Goal: Register for event/course

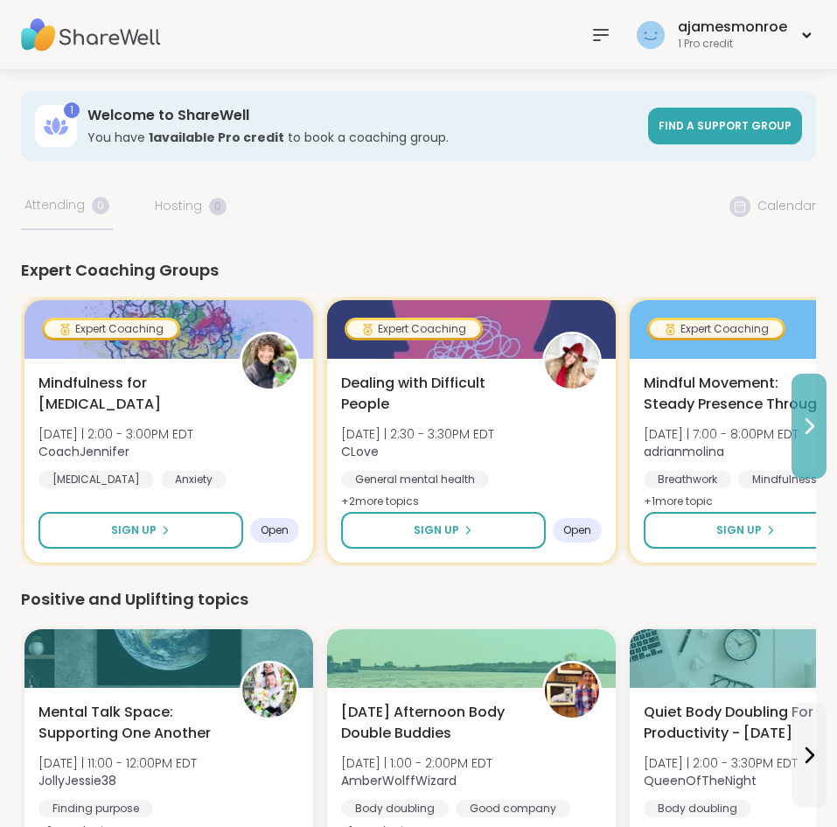
click at [805, 424] on icon at bounding box center [809, 426] width 21 height 21
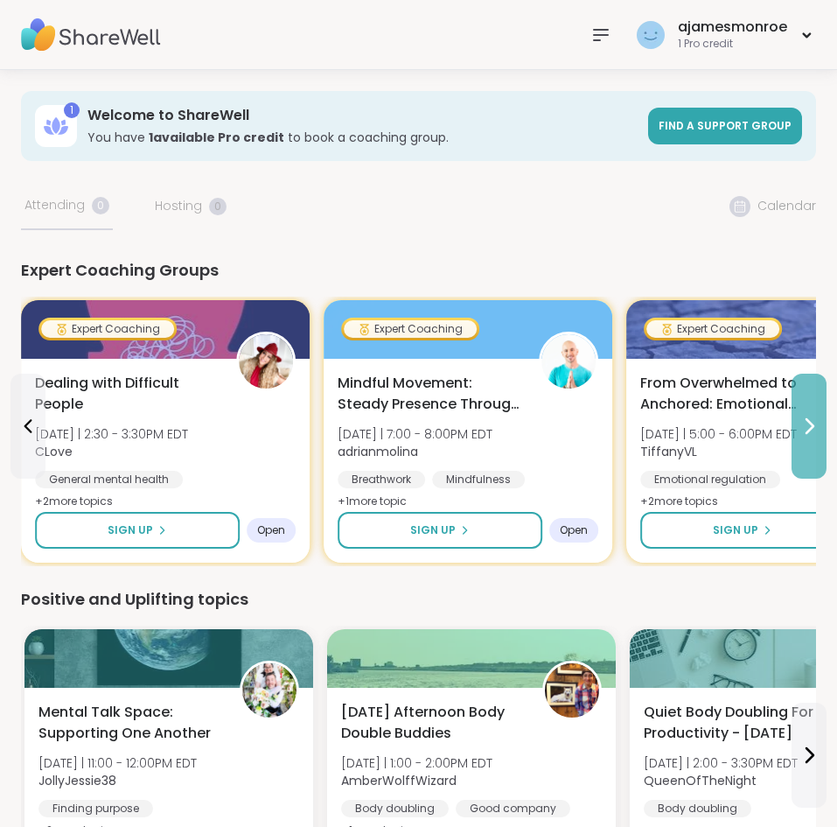
click at [805, 424] on icon at bounding box center [809, 426] width 21 height 21
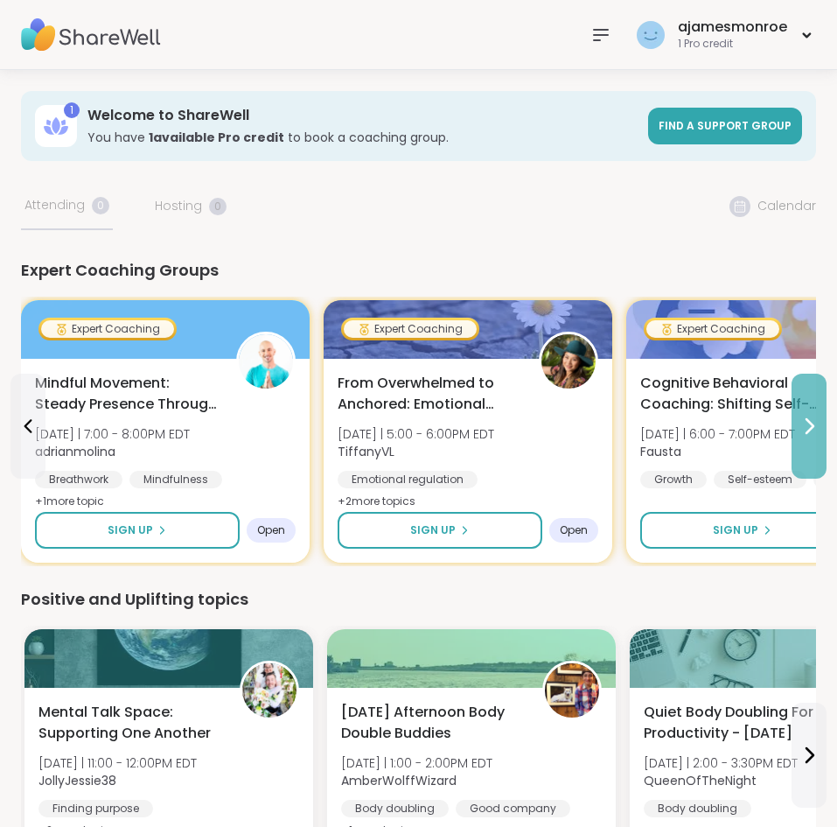
click at [805, 424] on icon at bounding box center [809, 426] width 21 height 21
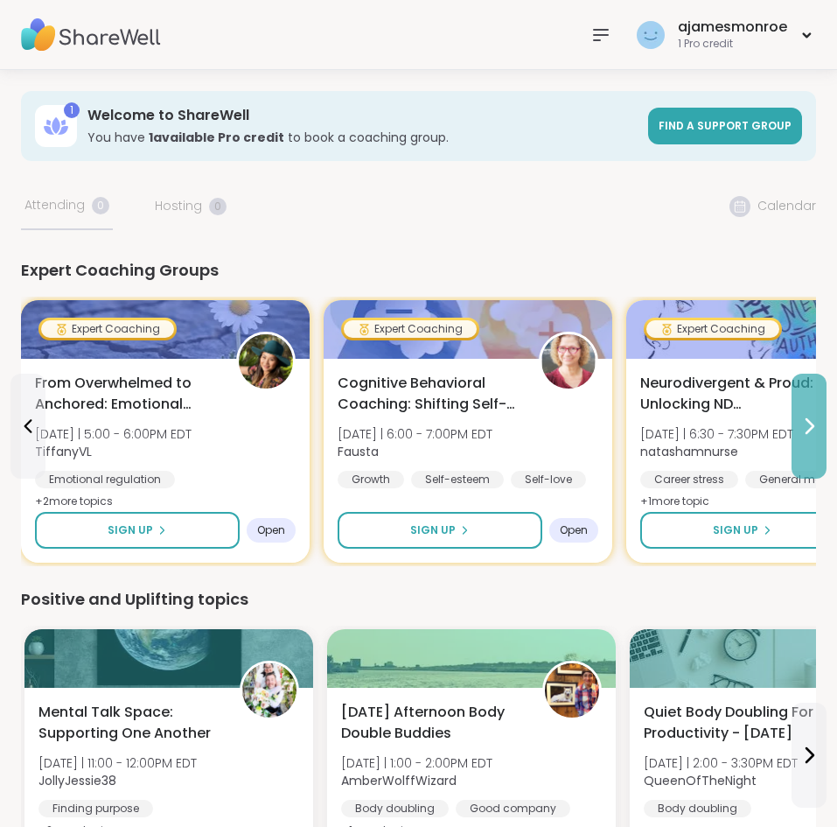
click at [805, 424] on icon at bounding box center [809, 426] width 21 height 21
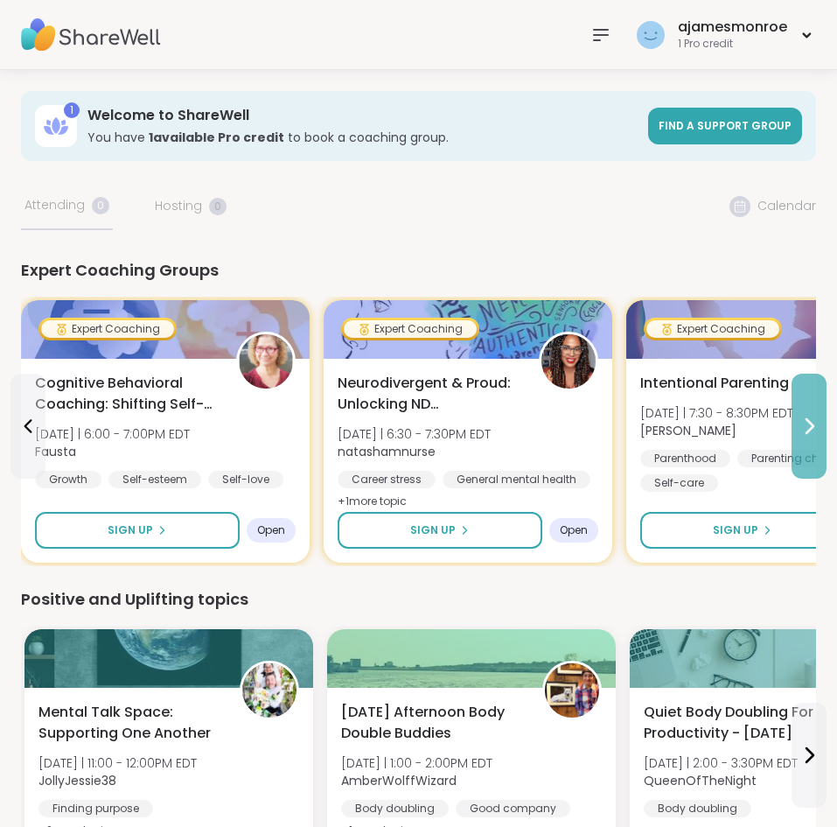
click at [805, 424] on icon at bounding box center [809, 426] width 21 height 21
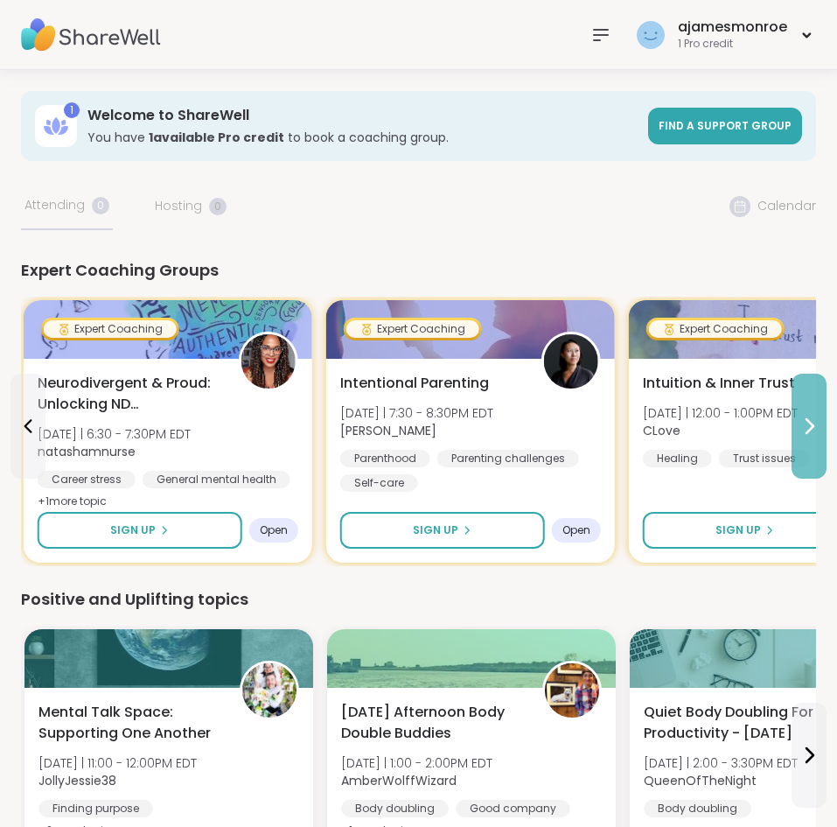
click at [805, 424] on icon at bounding box center [809, 426] width 21 height 21
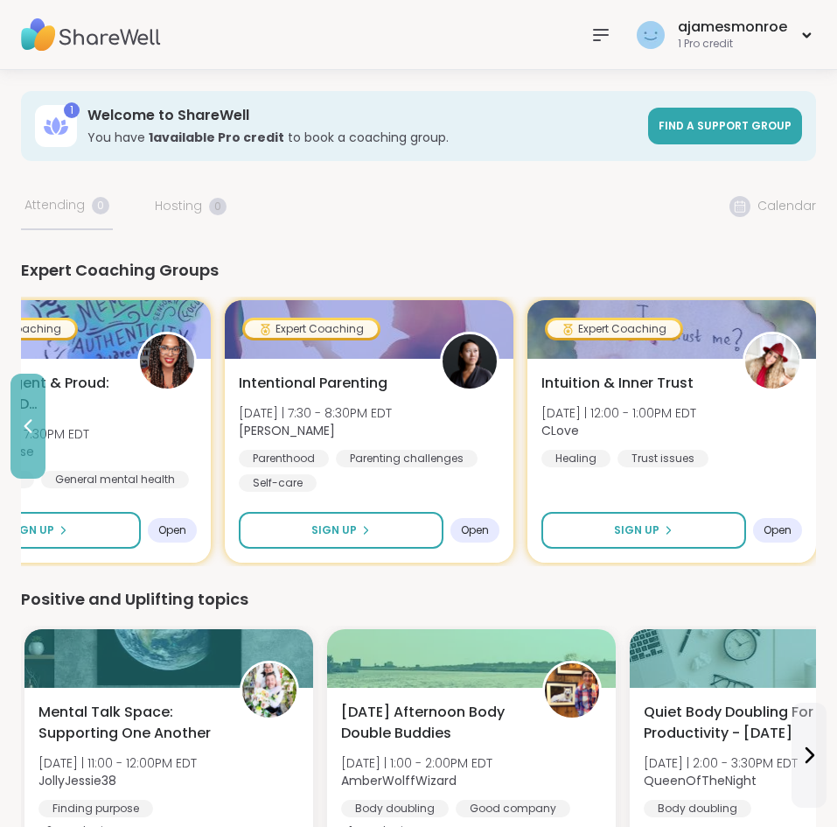
click at [21, 439] on button at bounding box center [27, 426] width 35 height 105
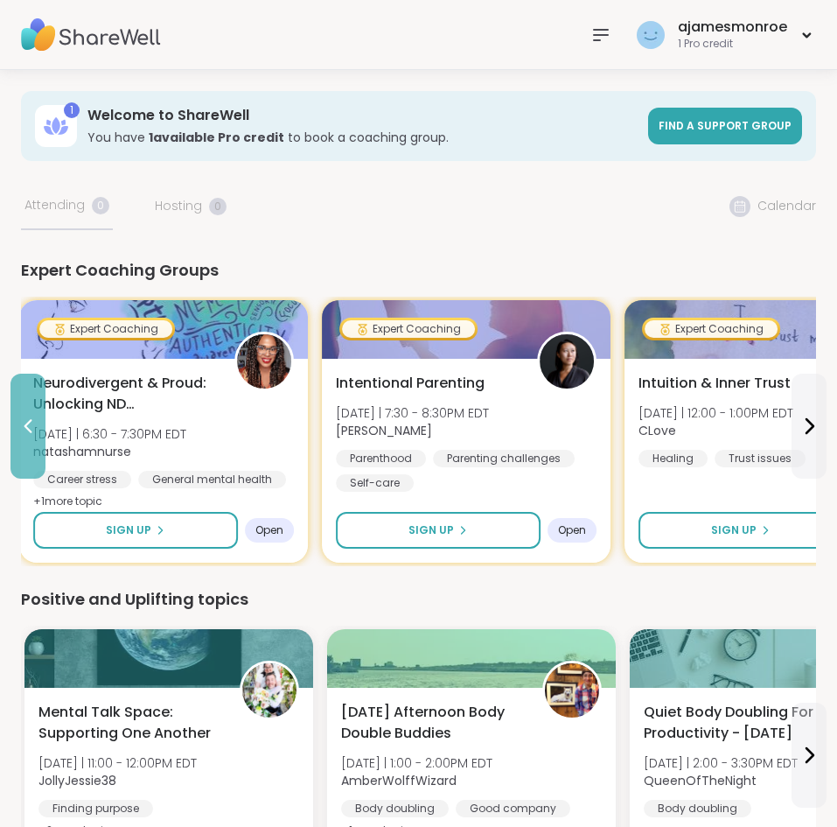
click at [20, 439] on button at bounding box center [27, 426] width 35 height 105
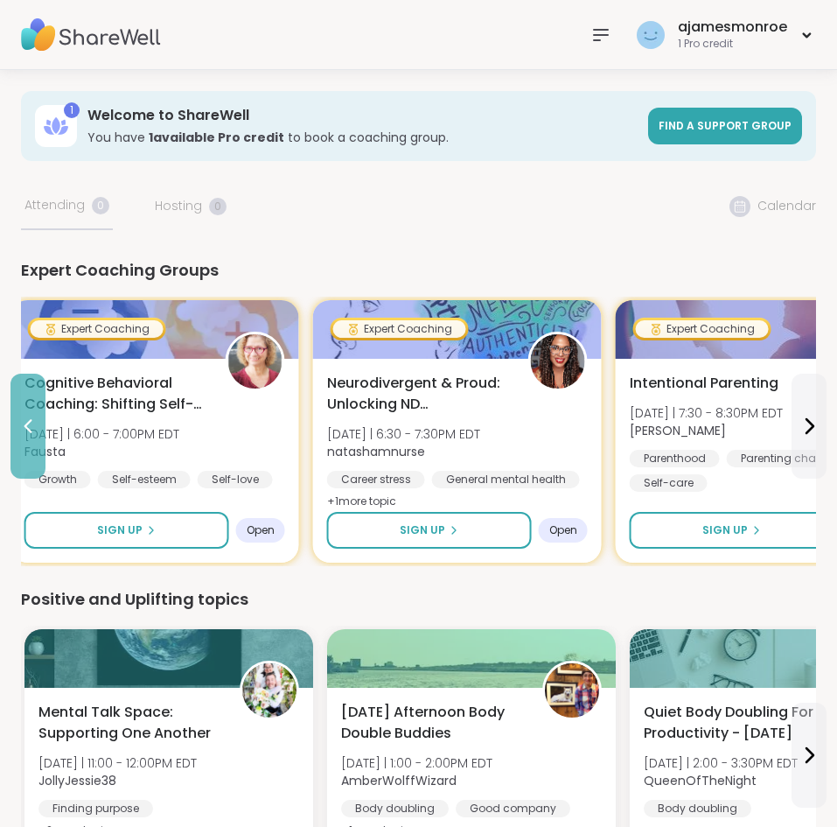
click at [20, 439] on button at bounding box center [27, 426] width 35 height 105
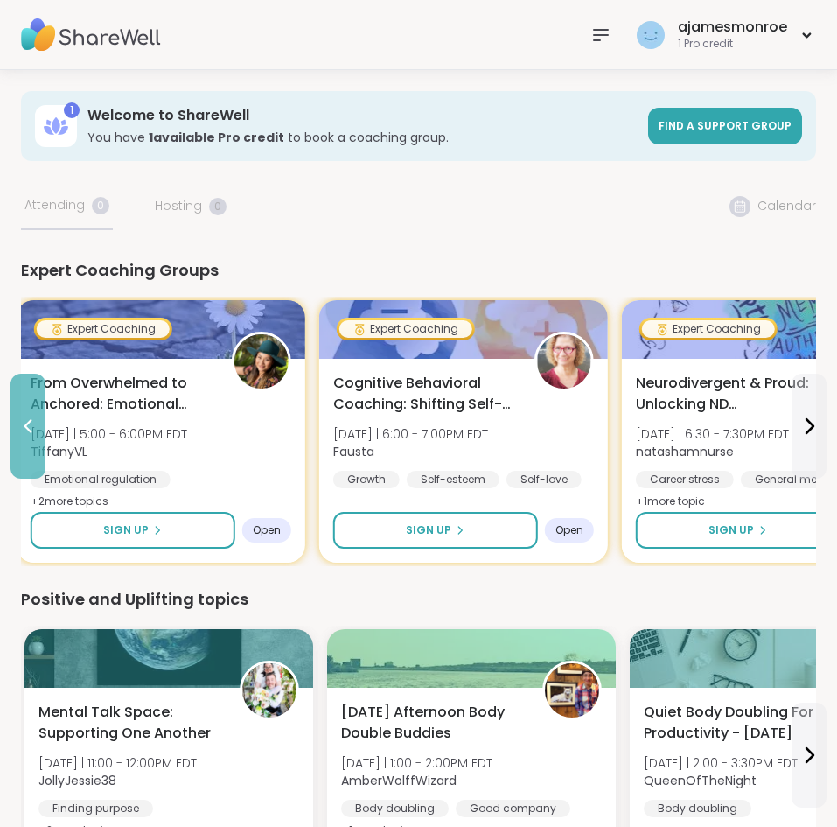
click at [20, 439] on button at bounding box center [27, 426] width 35 height 105
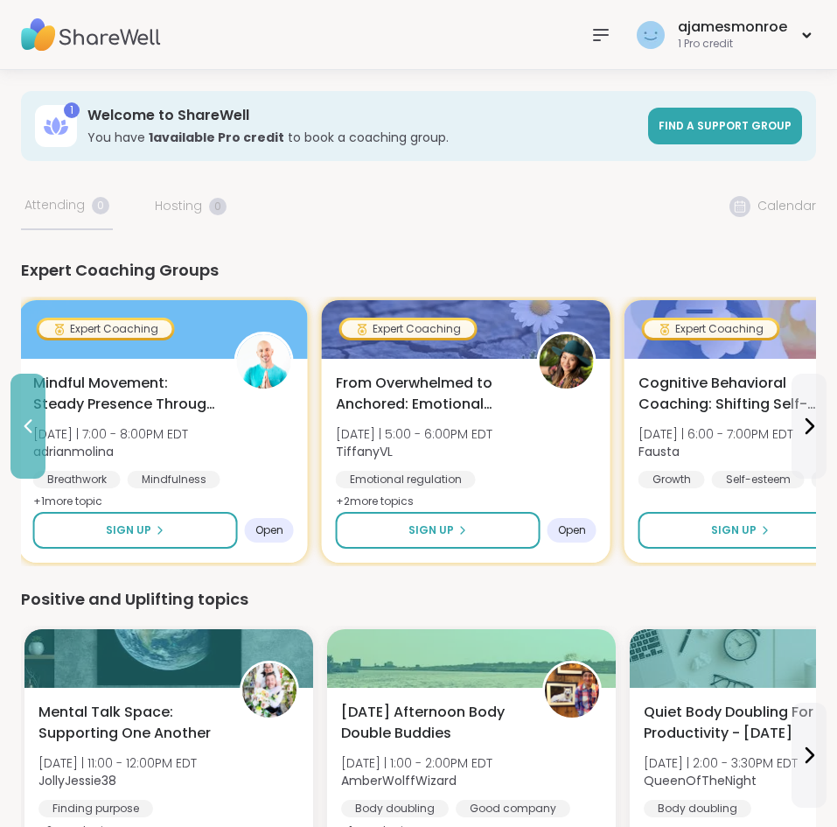
click at [20, 439] on button at bounding box center [27, 426] width 35 height 105
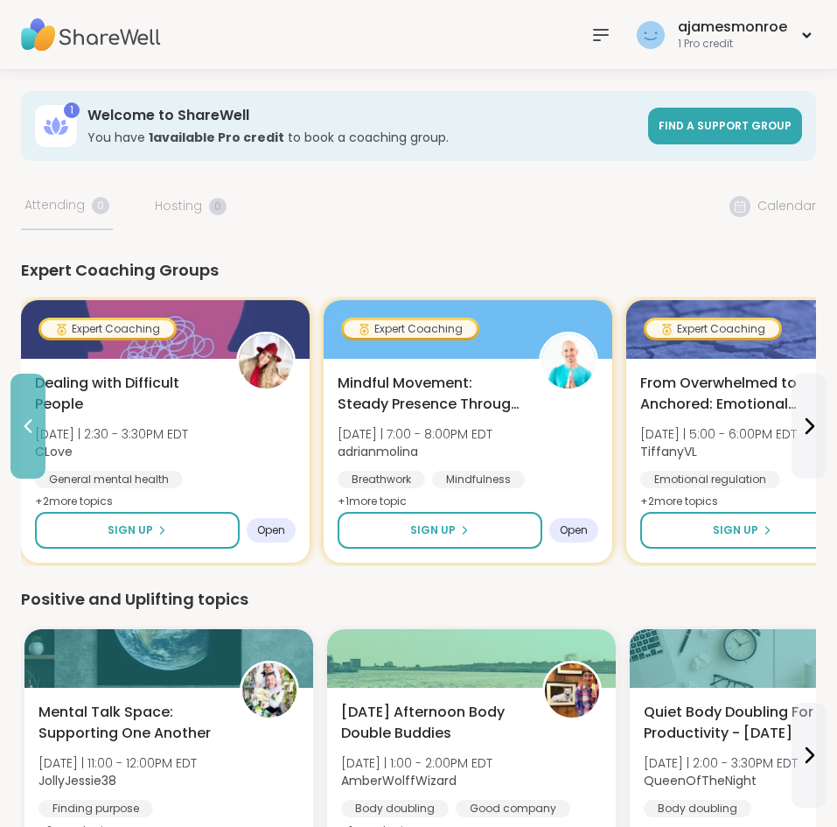
click at [20, 439] on button at bounding box center [27, 426] width 35 height 105
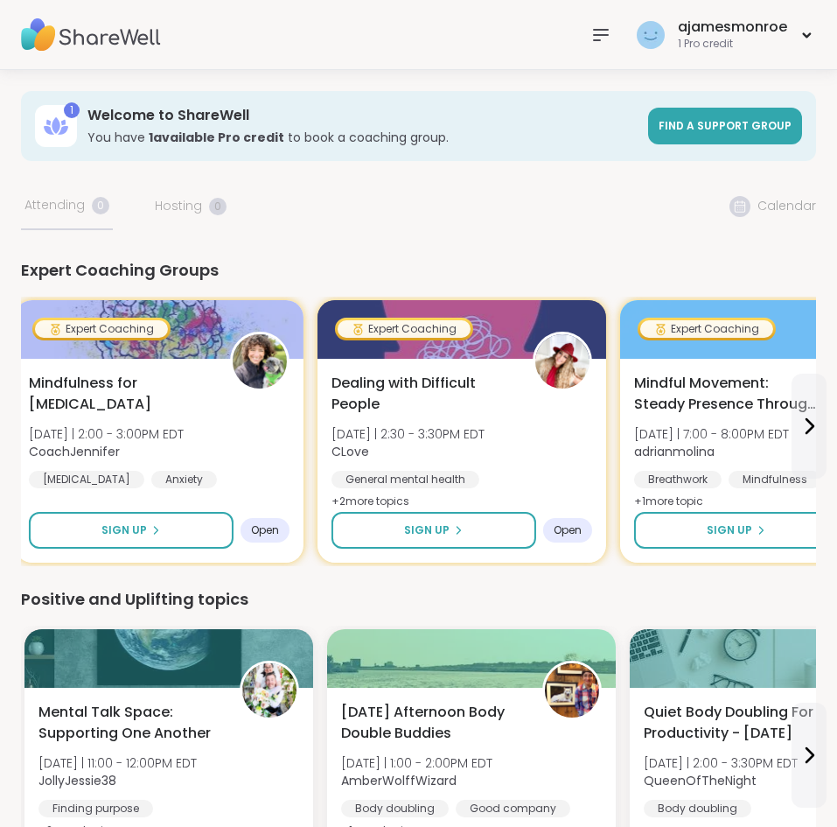
click at [20, 439] on div "Mindfulness for [MEDICAL_DATA] [DATE] | 2:00 - 3:00PM EDT CoachJennifer [MEDICA…" at bounding box center [159, 461] width 289 height 204
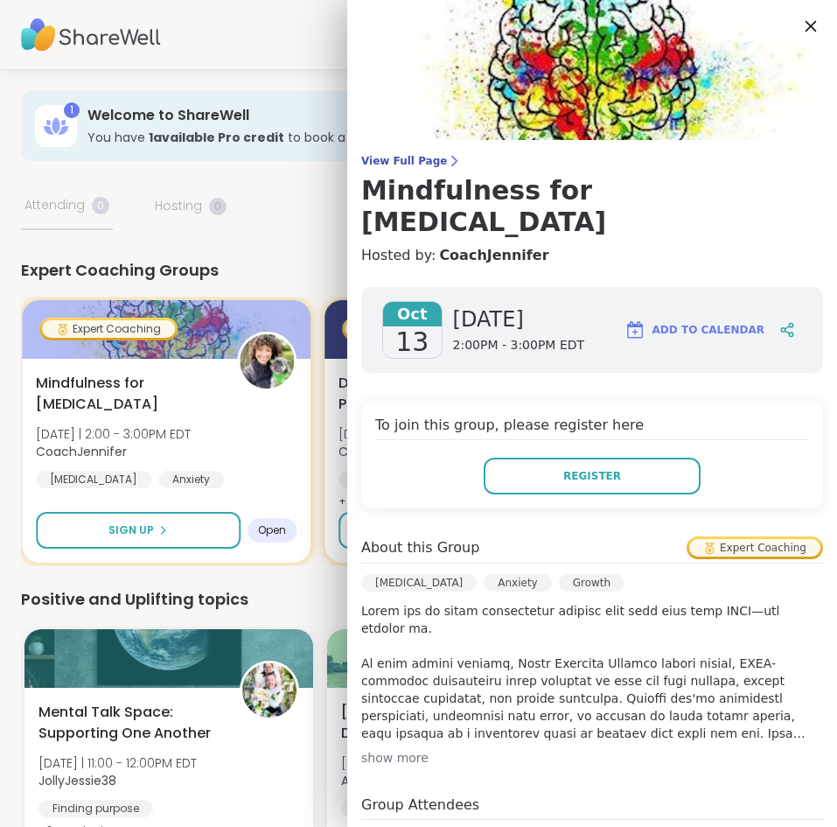
click at [804, 33] on icon at bounding box center [811, 26] width 22 height 22
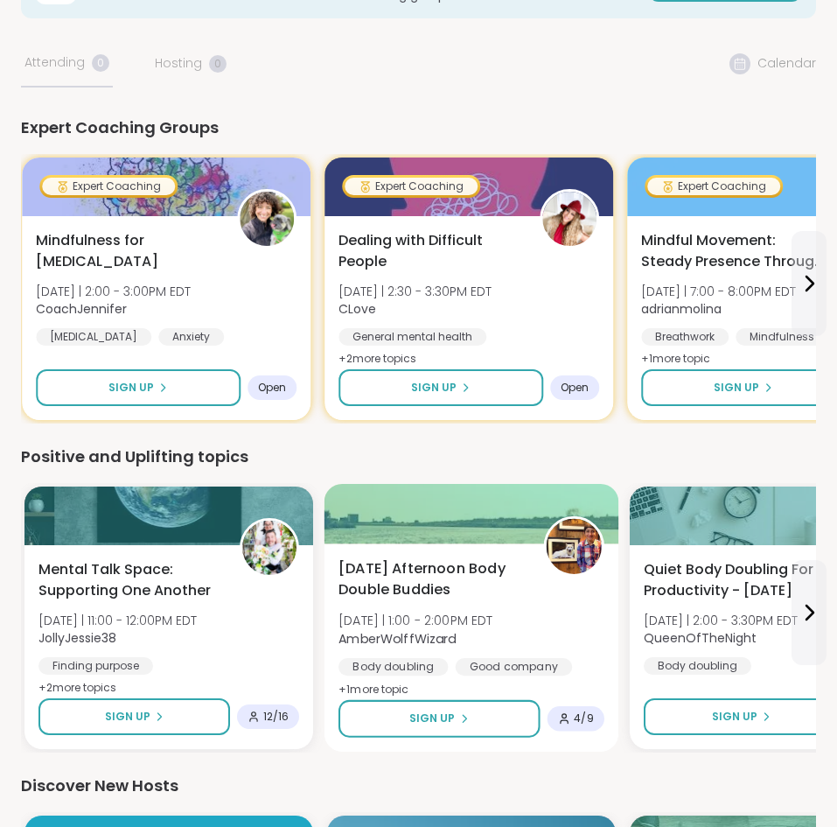
scroll to position [196, 0]
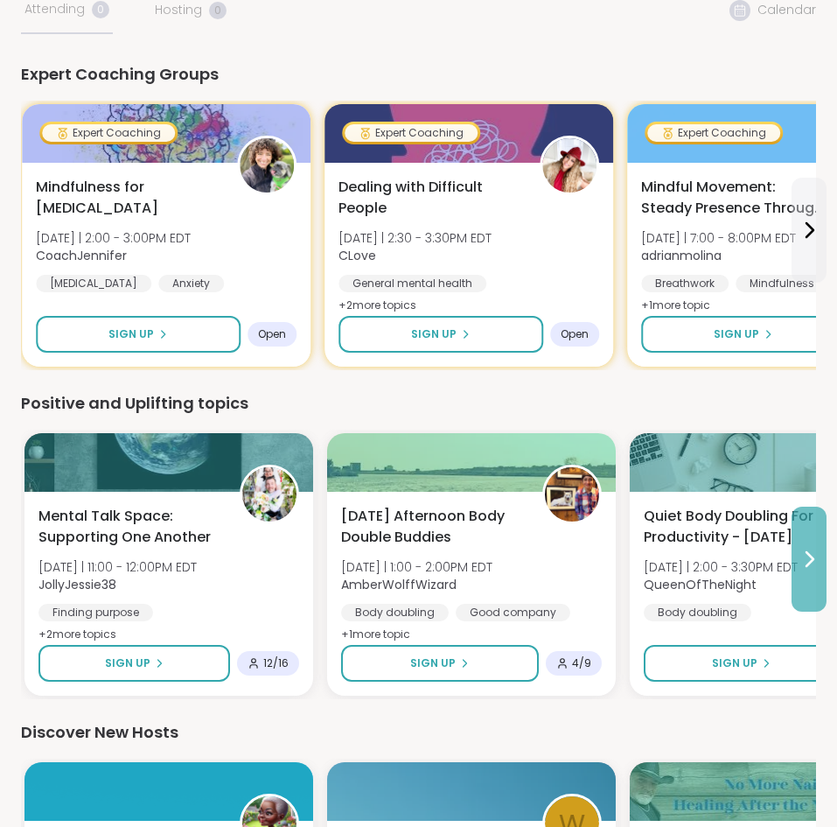
click at [808, 577] on button at bounding box center [809, 559] width 35 height 105
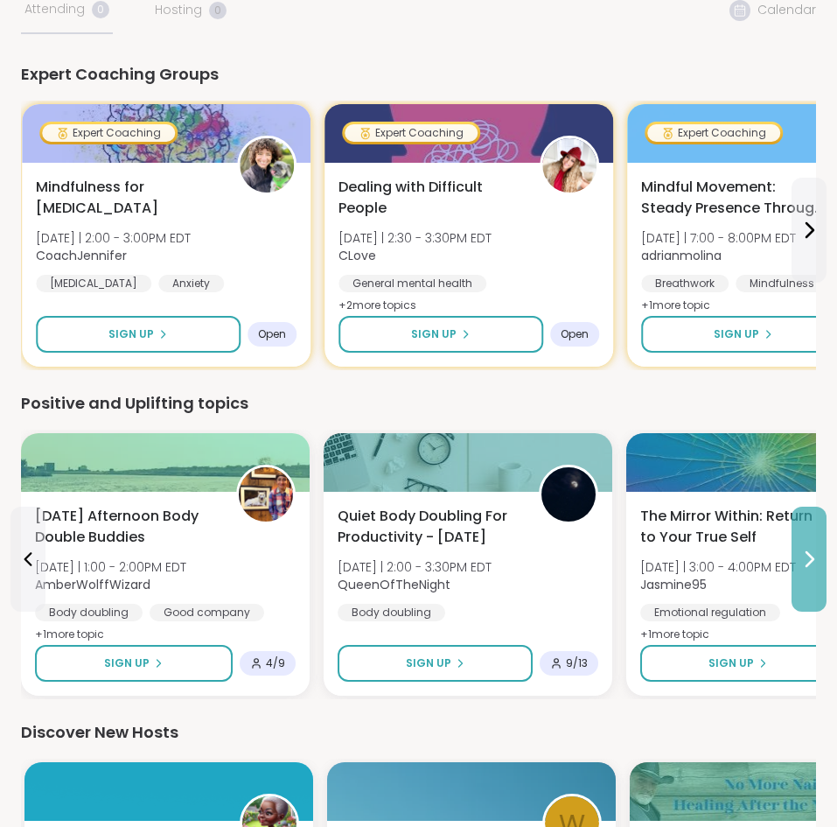
click at [808, 577] on button at bounding box center [809, 559] width 35 height 105
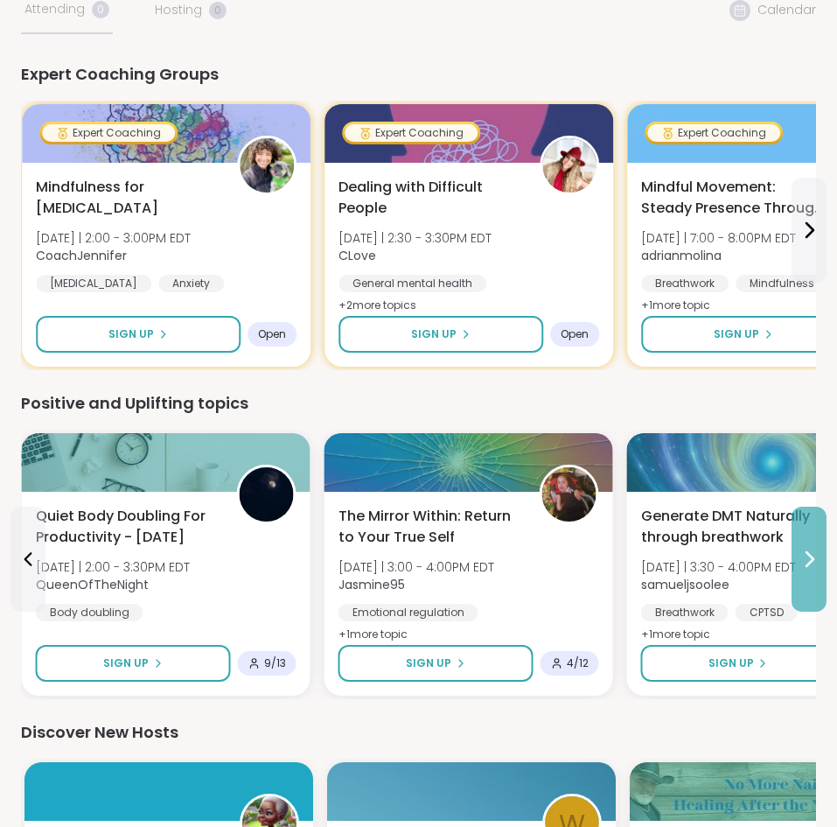
click at [808, 577] on button at bounding box center [809, 559] width 35 height 105
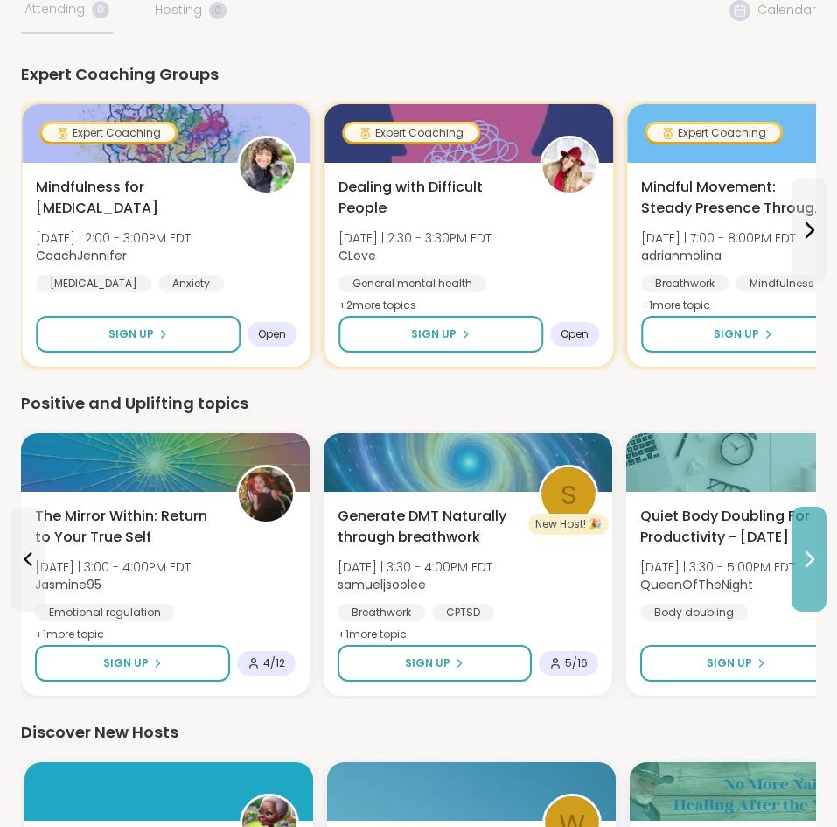
click at [808, 577] on button at bounding box center [809, 559] width 35 height 105
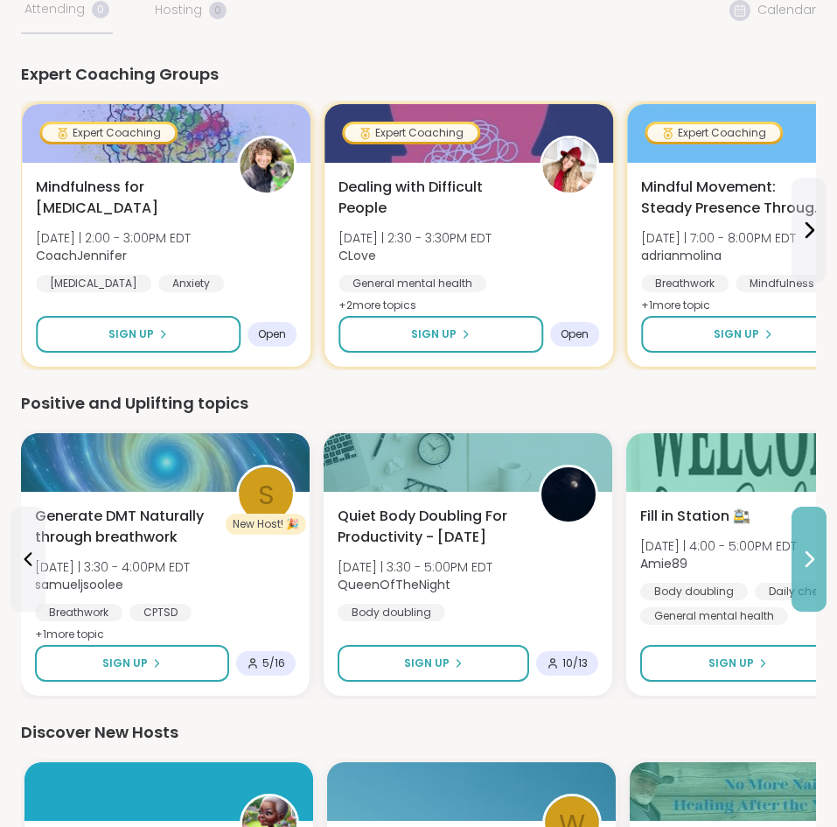
click at [808, 577] on button at bounding box center [809, 559] width 35 height 105
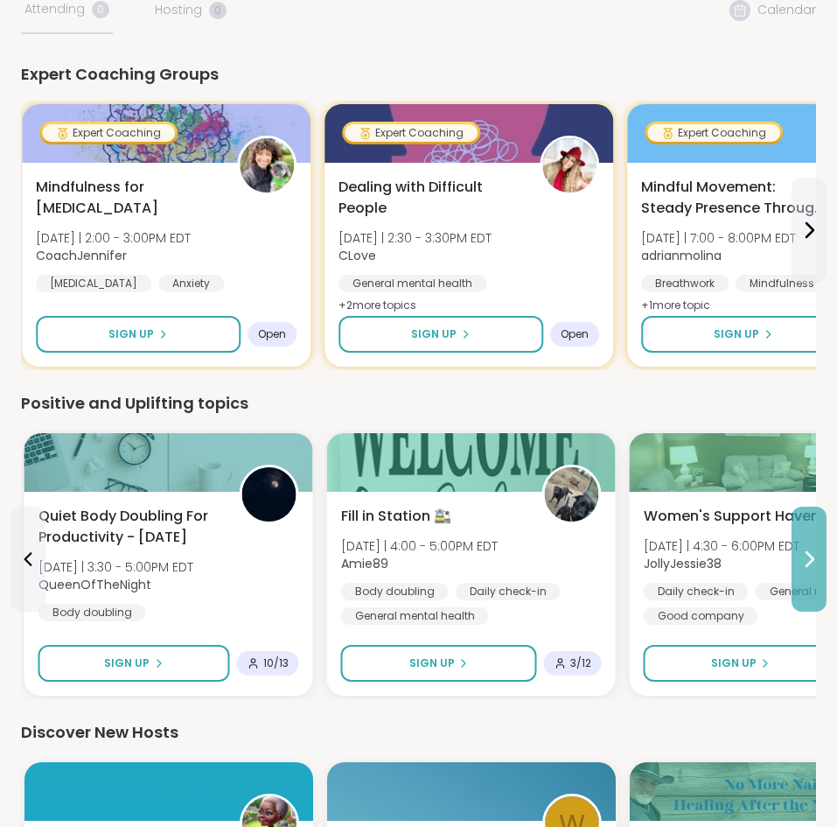
click at [808, 577] on button at bounding box center [809, 559] width 35 height 105
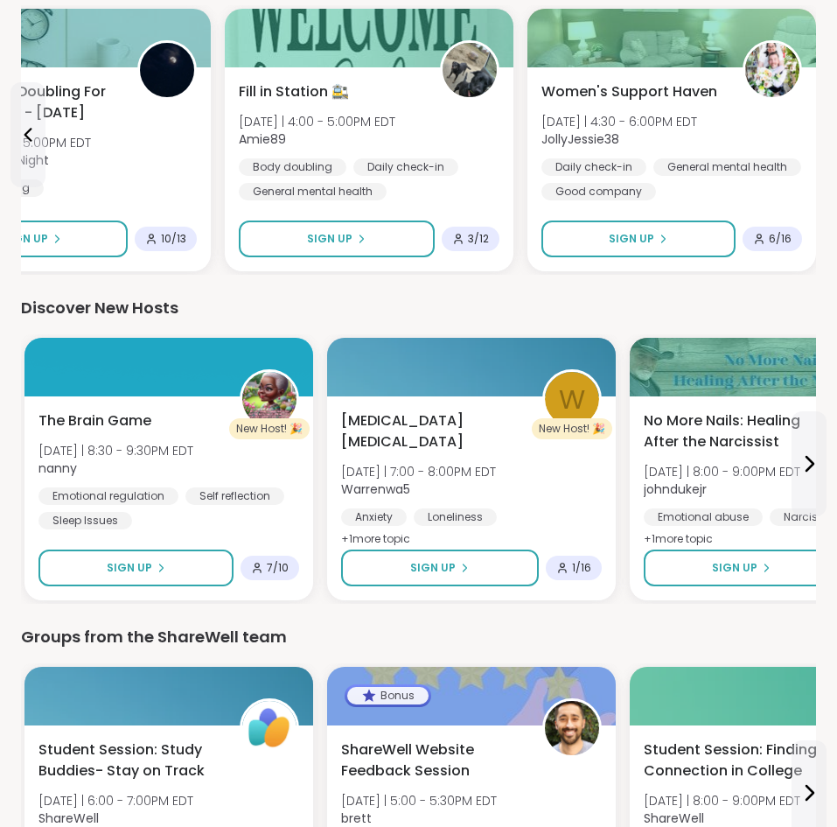
scroll to position [0, 0]
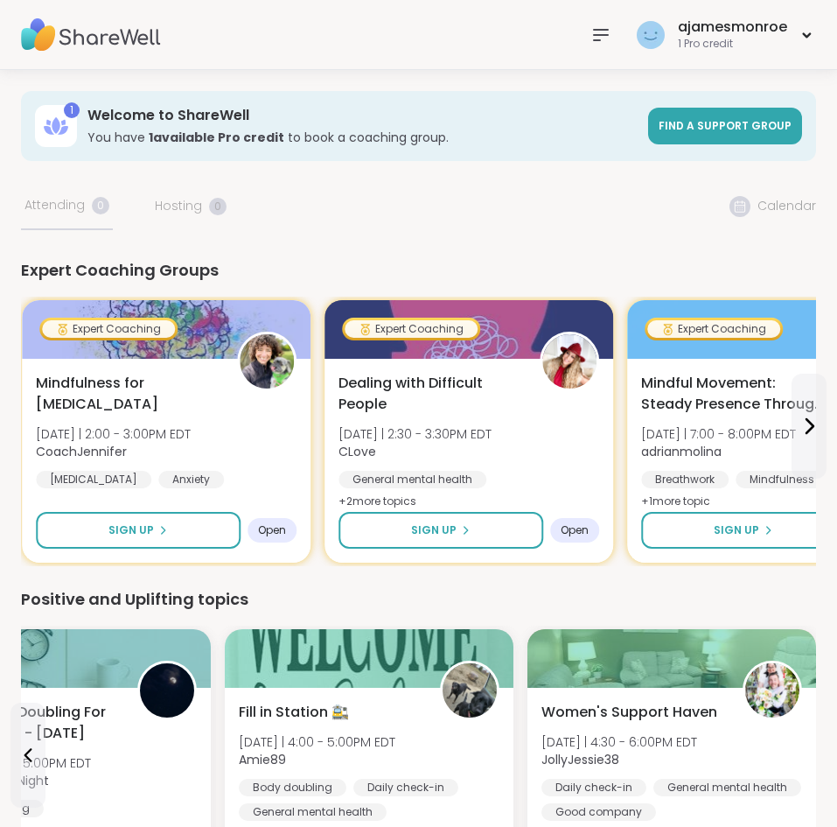
click at [604, 39] on icon at bounding box center [601, 34] width 21 height 21
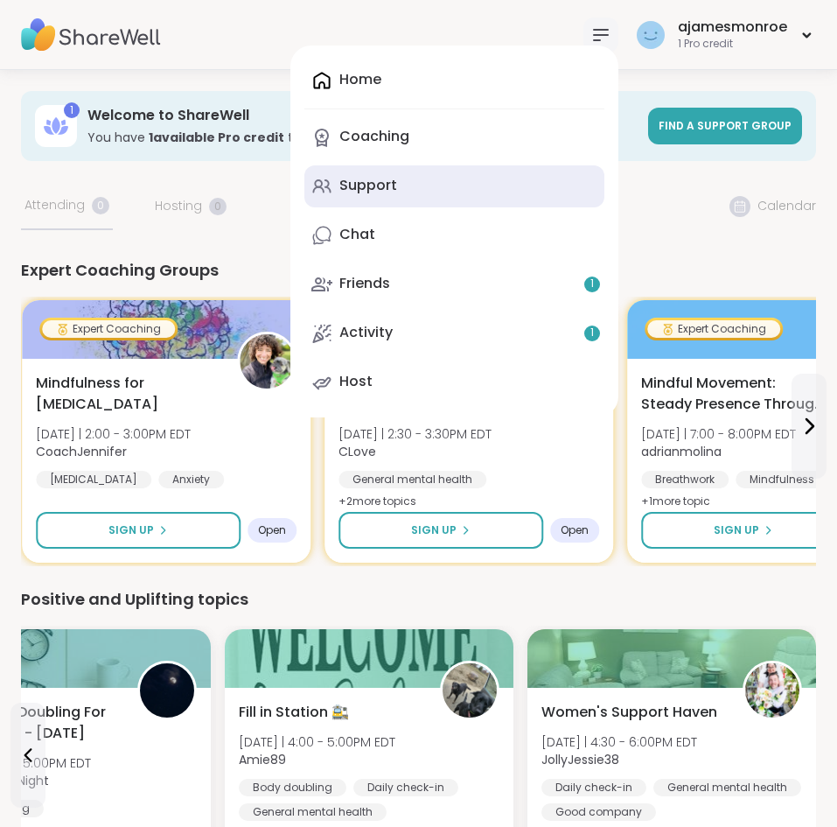
click at [435, 195] on link "Support" at bounding box center [454, 186] width 300 height 42
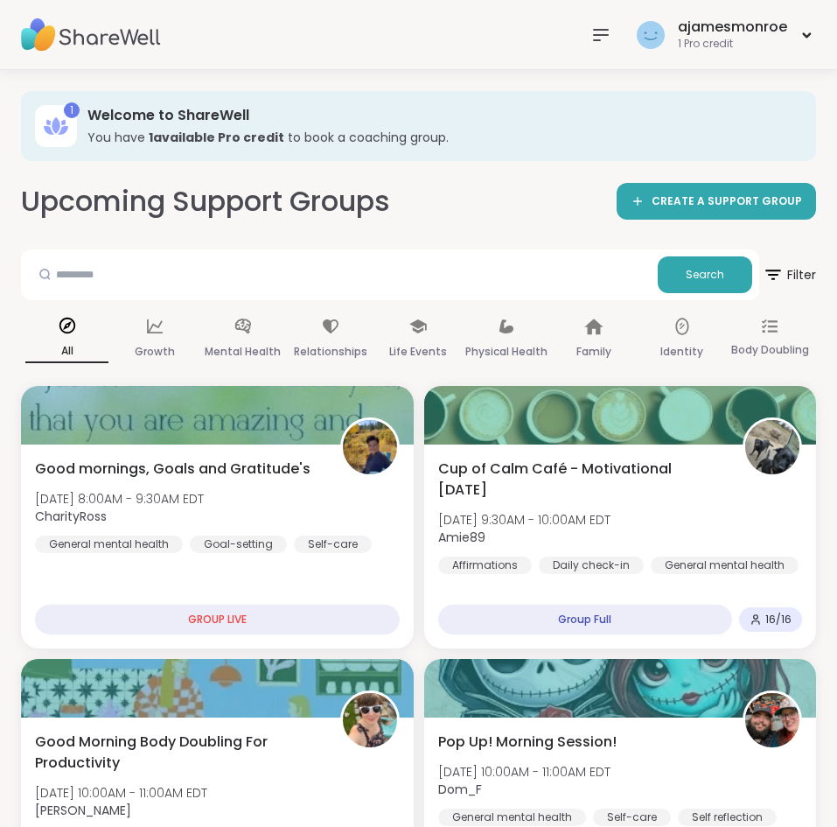
click at [601, 32] on icon at bounding box center [601, 34] width 21 height 21
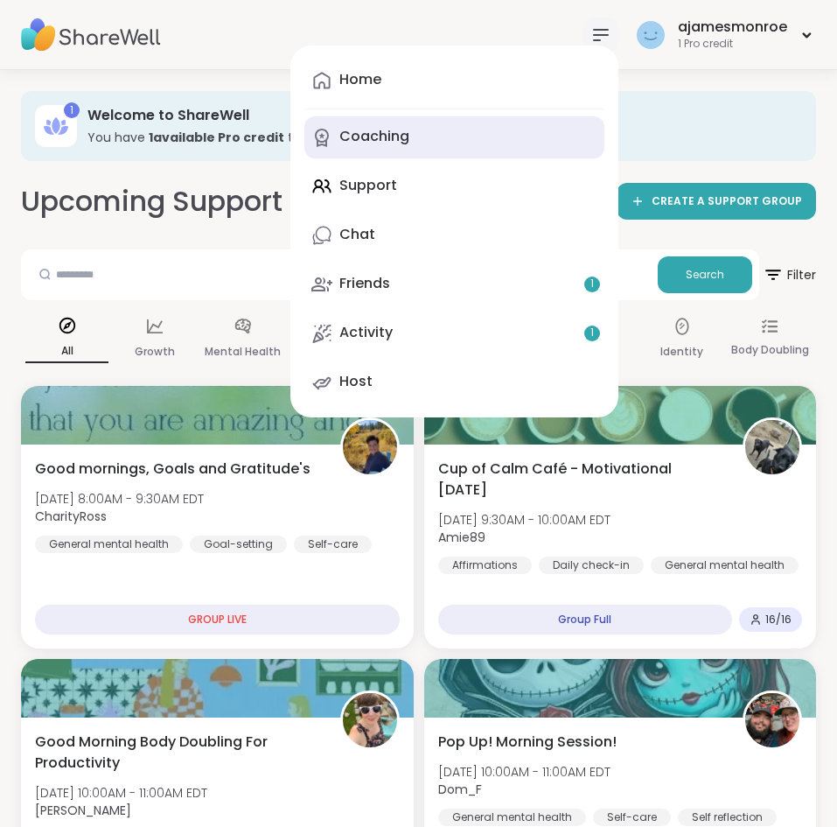
click at [369, 132] on div "Coaching" at bounding box center [374, 136] width 70 height 19
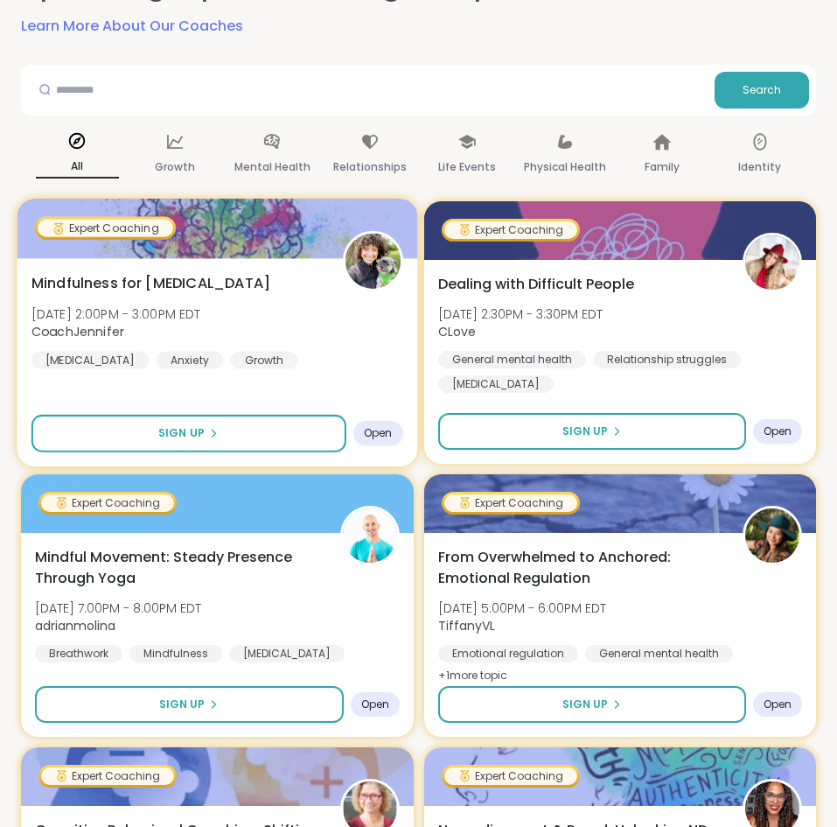
scroll to position [208, 0]
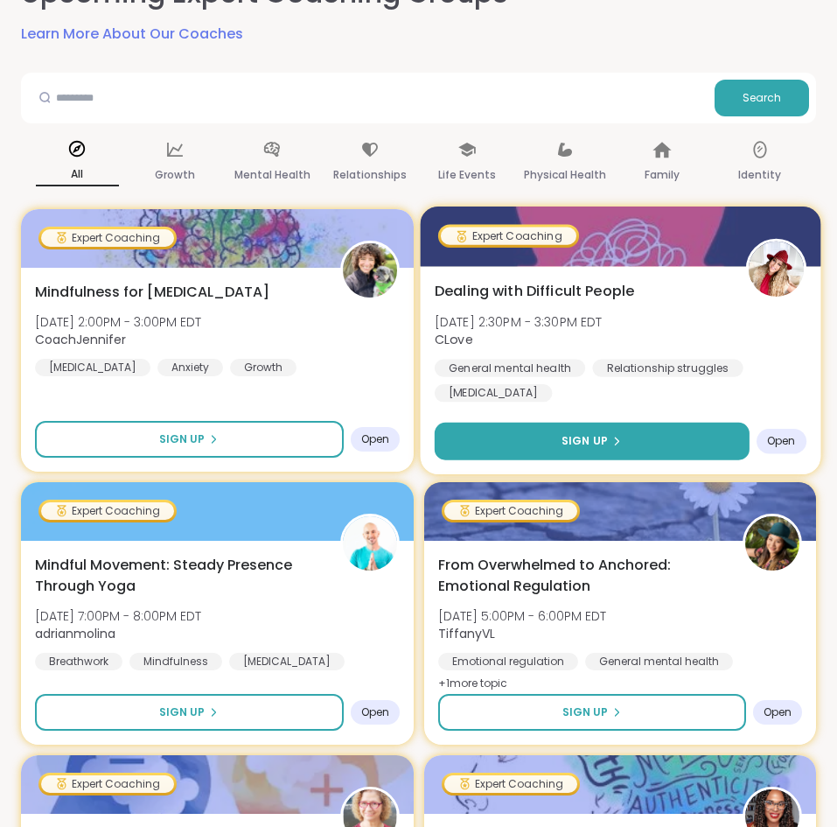
click at [594, 453] on button "Sign Up" at bounding box center [591, 442] width 315 height 38
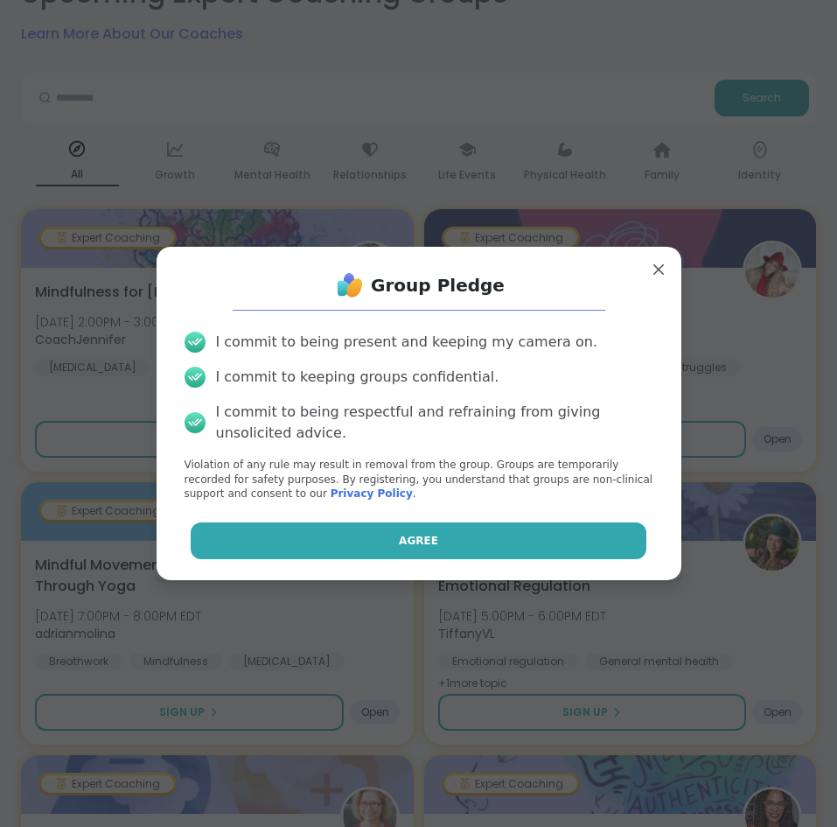
click at [507, 537] on button "Agree" at bounding box center [419, 540] width 456 height 37
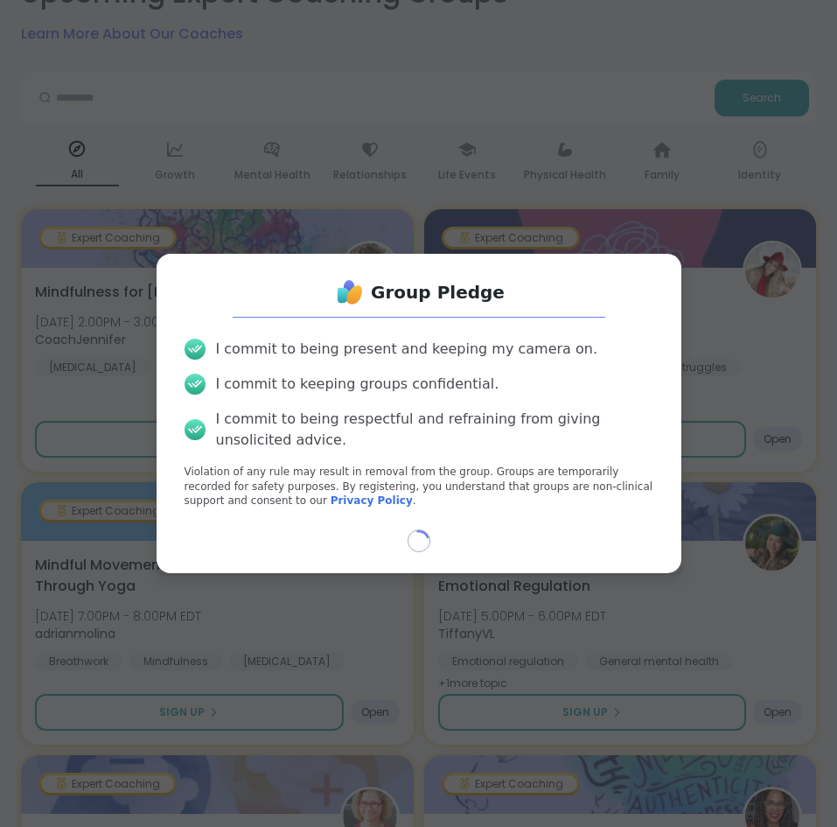
select select "**"
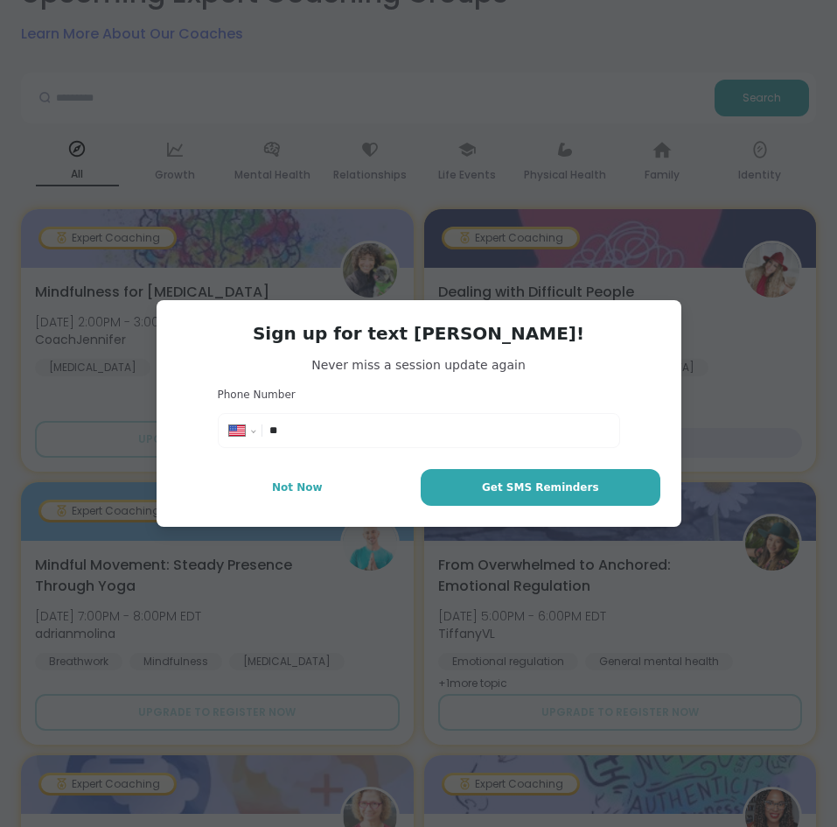
click at [326, 429] on input "**" at bounding box center [438, 430] width 339 height 17
type input "**********"
click at [486, 490] on button "Get SMS Reminders" at bounding box center [540, 487] width 239 height 37
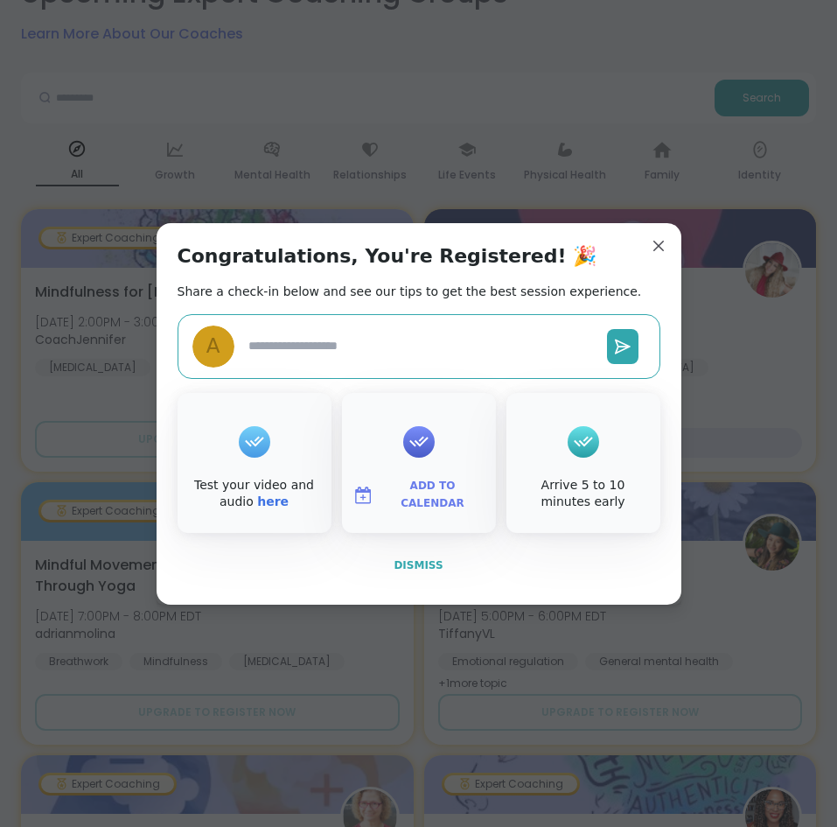
click at [426, 560] on span "Dismiss" at bounding box center [418, 565] width 49 height 12
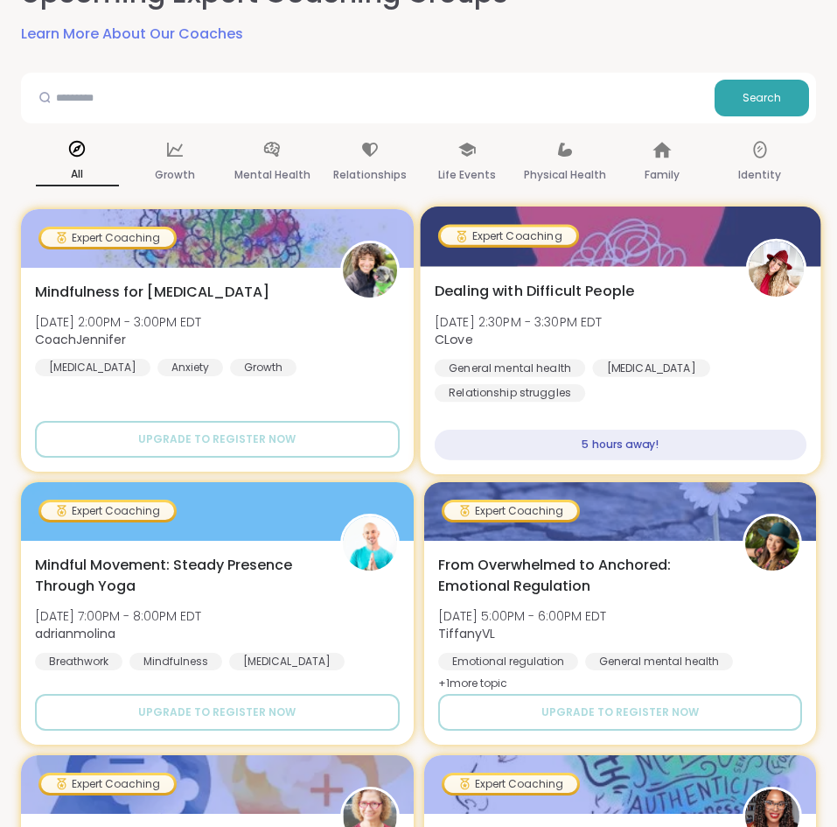
click at [681, 332] on div "Dealing with Difficult People [DATE] 2:30PM - 3:30PM EDT CLove General mental h…" at bounding box center [620, 341] width 372 height 122
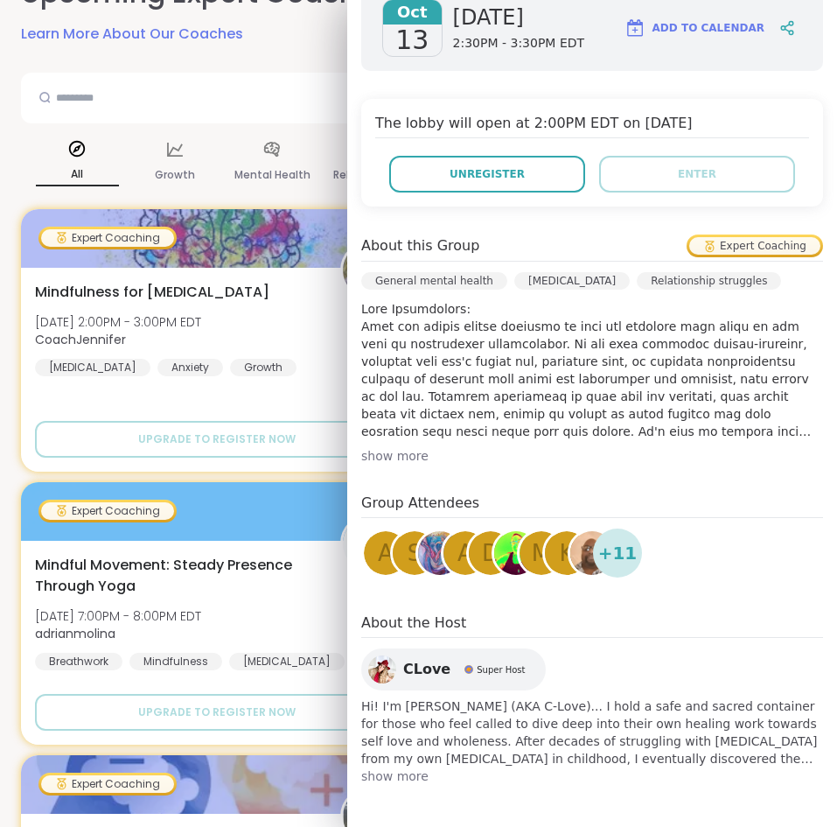
scroll to position [0, 0]
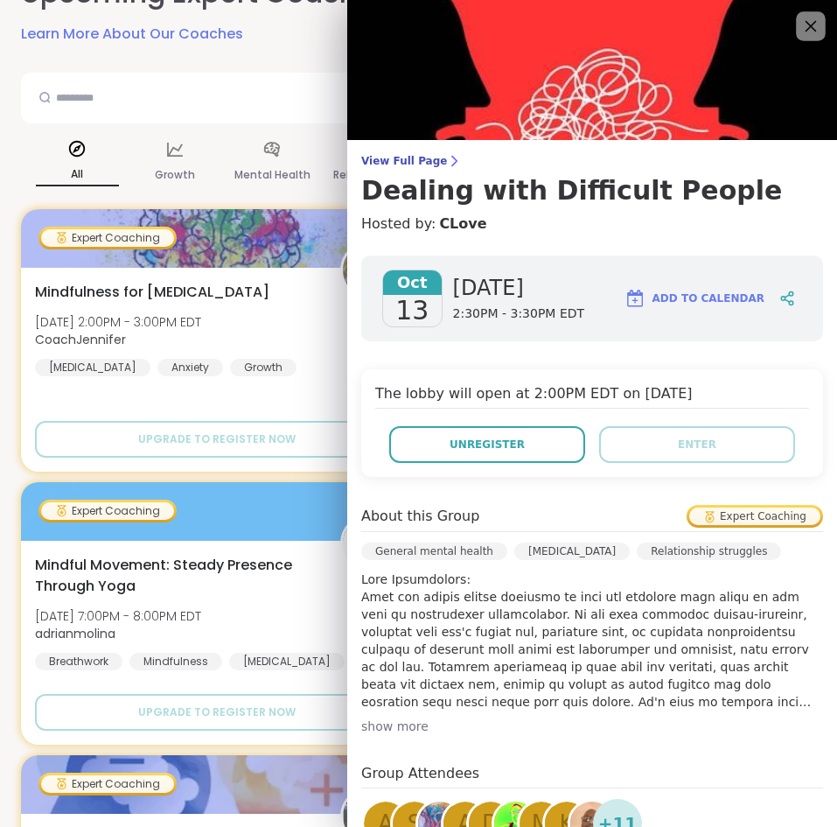
click at [813, 33] on icon at bounding box center [811, 26] width 22 height 22
